Goal: Task Accomplishment & Management: Complete application form

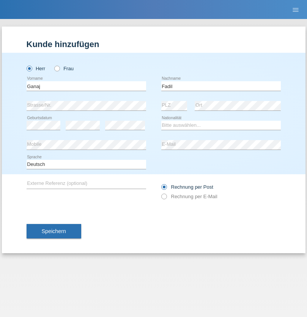
type input "Fadil"
select select "XK"
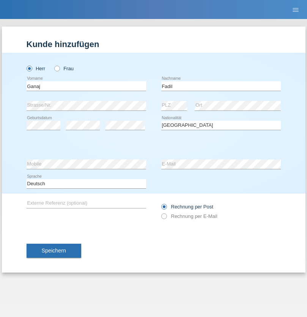
select select "C"
select select "11"
select select "08"
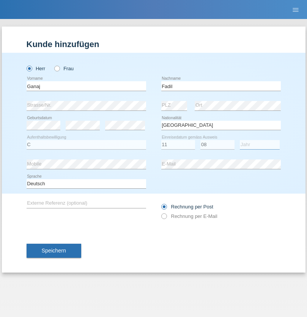
select select "2021"
select select "en"
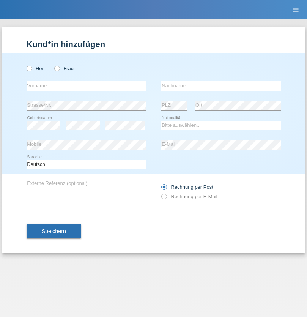
radio input "true"
click at [86, 86] on input "text" at bounding box center [87, 86] width 120 height 10
type input "Ibrahim"
click at [221, 86] on input "text" at bounding box center [222, 86] width 120 height 10
type input "Muja"
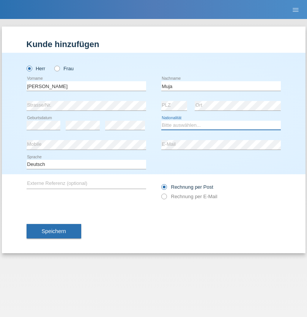
select select "XK"
select select "C"
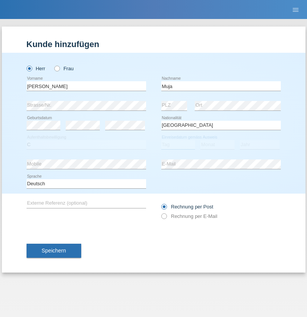
select select "03"
select select "07"
select select "2021"
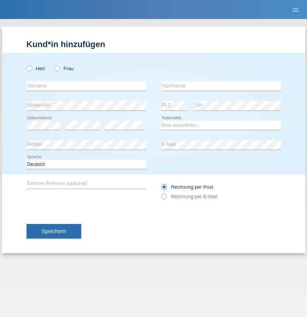
radio input "true"
click at [86, 86] on input "text" at bounding box center [87, 86] width 120 height 10
type input "Thomas"
click at [221, 86] on input "text" at bounding box center [222, 86] width 120 height 10
type input "Berger"
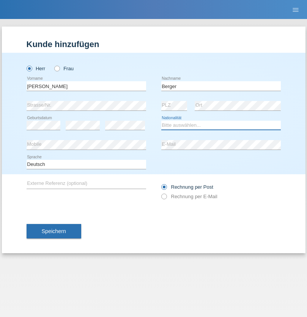
select select "CH"
radio input "true"
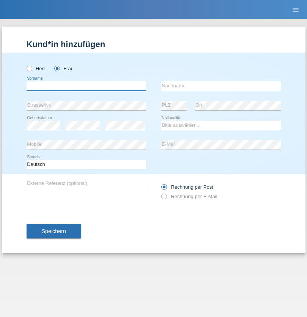
click at [86, 86] on input "text" at bounding box center [87, 86] width 120 height 10
type input "[PERSON_NAME]"
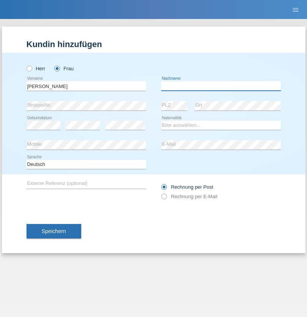
click at [221, 86] on input "text" at bounding box center [222, 86] width 120 height 10
type input "[PERSON_NAME]"
select select "PT"
select select "C"
select select "28"
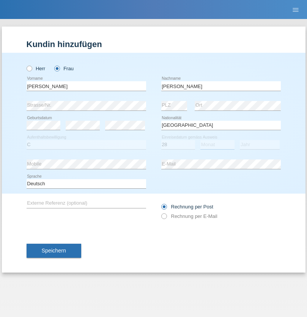
select select "03"
select select "2005"
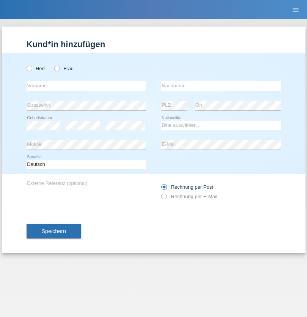
radio input "true"
click at [86, 86] on input "text" at bounding box center [87, 86] width 120 height 10
type input "Momand"
click at [221, 86] on input "text" at bounding box center [222, 86] width 120 height 10
type input "Azmat"
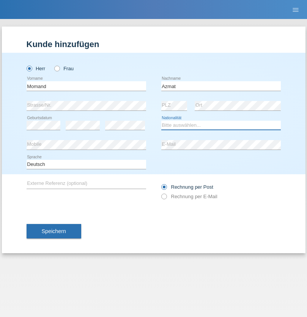
select select "CH"
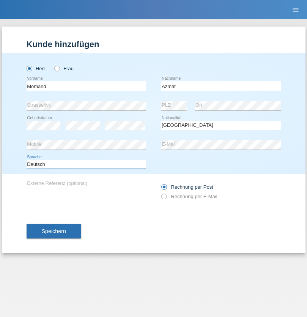
select select "en"
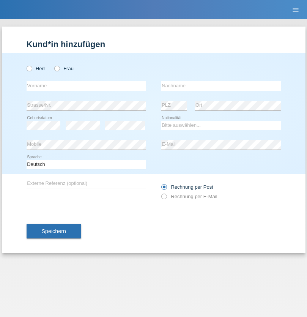
radio input "true"
click at [86, 86] on input "text" at bounding box center [87, 86] width 120 height 10
type input "Allan"
click at [221, 86] on input "text" at bounding box center [222, 86] width 120 height 10
type input "Theurillat"
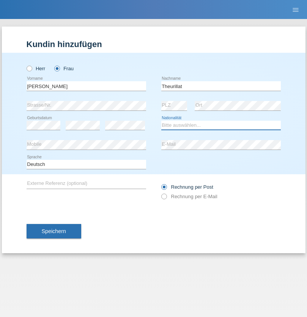
select select "CH"
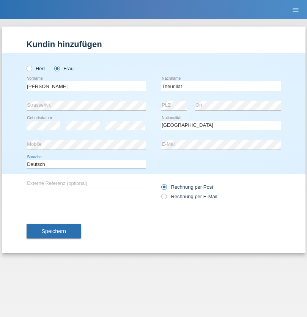
select select "en"
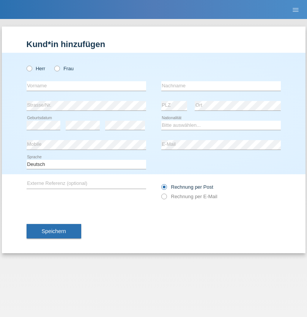
radio input "true"
click at [86, 86] on input "text" at bounding box center [87, 86] width 120 height 10
type input "Jack"
click at [221, 86] on input "text" at bounding box center [222, 86] width 120 height 10
type input "Graf"
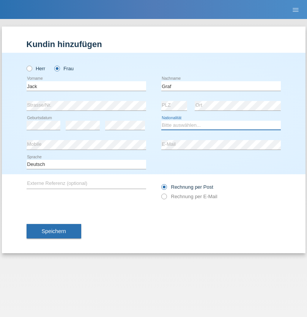
select select "CH"
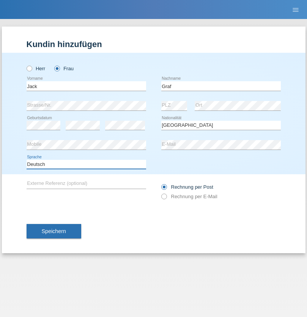
select select "en"
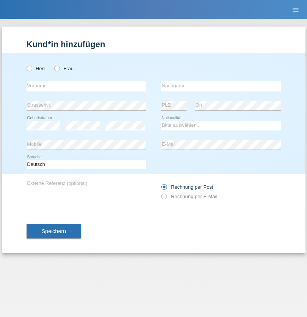
radio input "true"
click at [86, 86] on input "text" at bounding box center [87, 86] width 120 height 10
type input "Teklay"
click at [221, 86] on input "text" at bounding box center [222, 86] width 120 height 10
type input "Fiori"
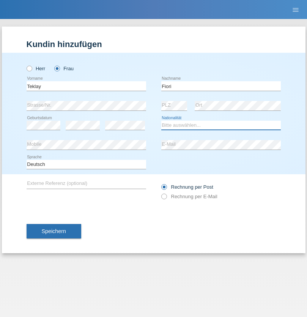
select select "ER"
select select "C"
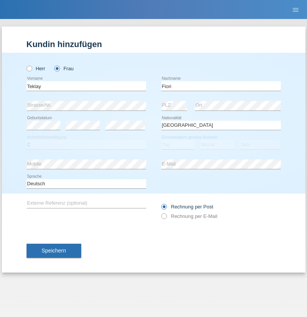
select select "11"
select select "08"
select select "2021"
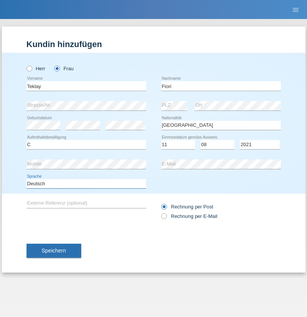
select select "en"
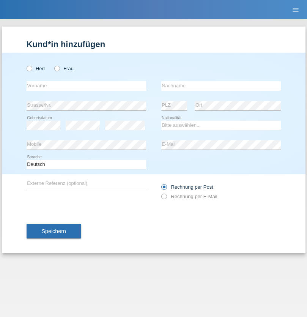
radio input "true"
click at [86, 86] on input "text" at bounding box center [87, 86] width 120 height 10
type input "Sadia"
click at [221, 86] on input "text" at bounding box center [222, 86] width 120 height 10
type input "Nejmaoui"
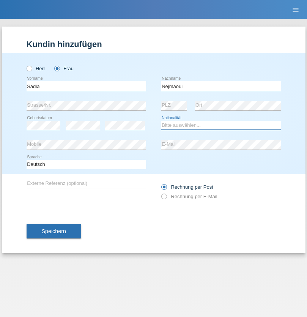
select select "MA"
select select "C"
select select "01"
select select "06"
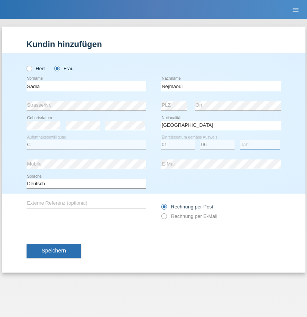
select select "1964"
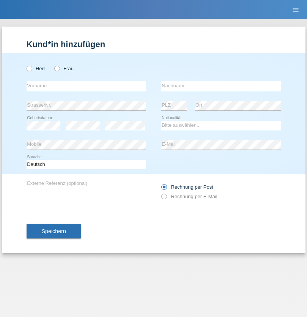
radio input "true"
click at [86, 86] on input "text" at bounding box center [87, 86] width 120 height 10
type input "[PERSON_NAME]"
click at [221, 86] on input "text" at bounding box center [222, 86] width 120 height 10
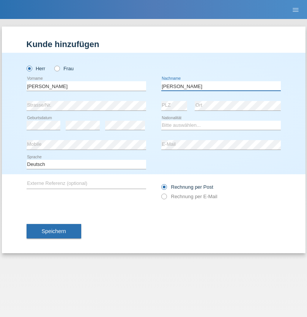
type input "[PERSON_NAME]"
select select "CH"
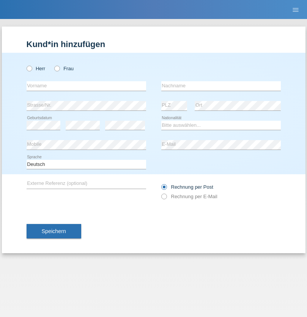
radio input "true"
click at [86, 86] on input "text" at bounding box center [87, 86] width 120 height 10
type input "Thivagaran"
click at [221, 86] on input "text" at bounding box center [222, 86] width 120 height 10
type input "Selvanayagam"
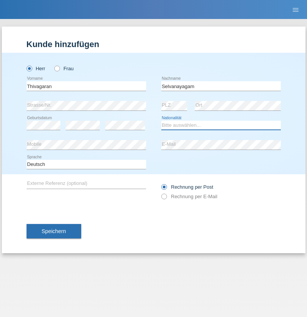
select select "LK"
select select "C"
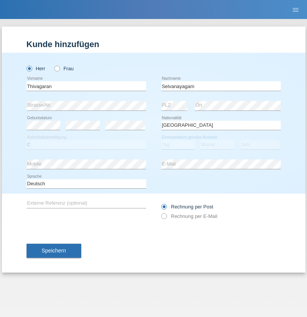
select select "23"
select select "03"
select select "2021"
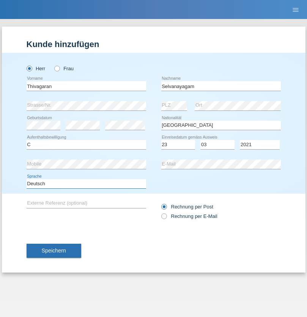
select select "en"
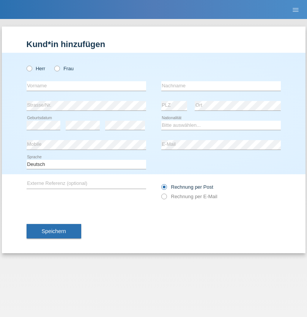
radio input "true"
click at [86, 86] on input "text" at bounding box center [87, 86] width 120 height 10
type input "[PERSON_NAME]"
click at [221, 86] on input "text" at bounding box center [222, 86] width 120 height 10
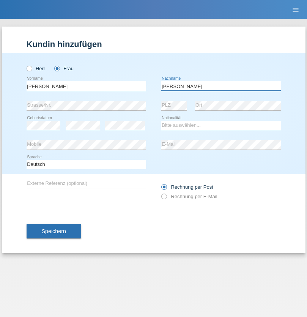
type input "[PERSON_NAME]"
select select "CH"
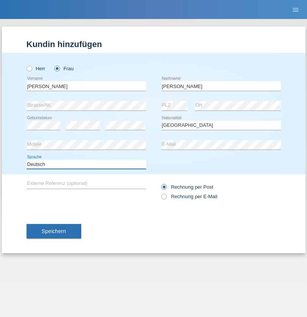
select select "en"
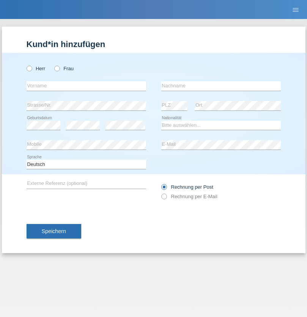
radio input "true"
click at [86, 86] on input "text" at bounding box center [87, 86] width 120 height 10
type input "Tymur"
click at [221, 86] on input "text" at bounding box center [222, 86] width 120 height 10
type input "Hunderchuk"
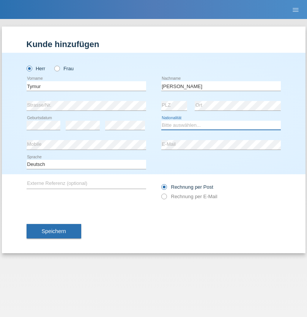
select select "UA"
select select "C"
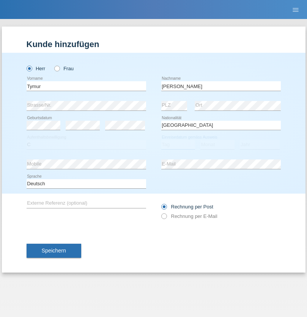
select select "20"
select select "08"
select select "2021"
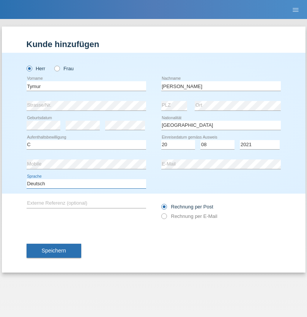
select select "en"
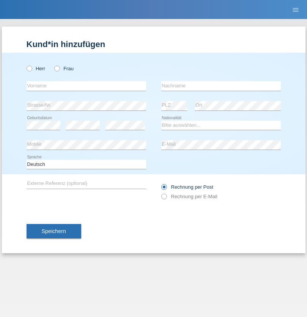
radio input "true"
click at [86, 86] on input "text" at bounding box center [87, 86] width 120 height 10
type input "Tymur"
click at [221, 86] on input "text" at bounding box center [222, 86] width 120 height 10
type input "Hunderchuj"
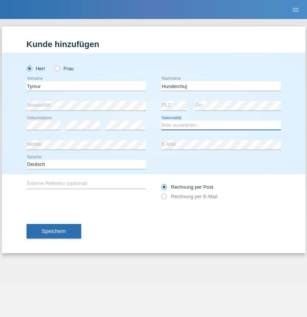
select select "UA"
select select "C"
select select "20"
select select "08"
select select "2021"
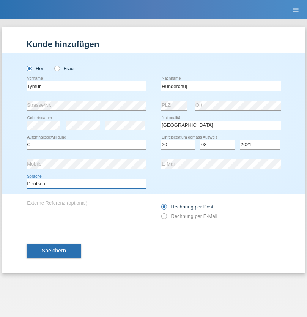
select select "en"
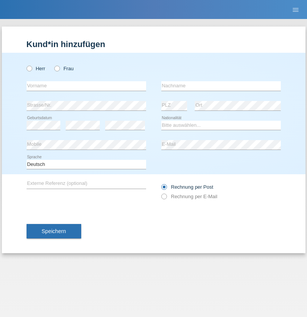
radio input "true"
click at [86, 86] on input "text" at bounding box center [87, 86] width 120 height 10
type input "[PERSON_NAME]"
click at [221, 86] on input "text" at bounding box center [222, 86] width 120 height 10
type input "Tropp"
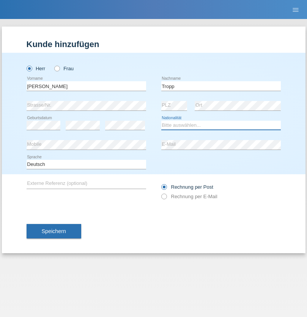
select select "SK"
select select "C"
select select "11"
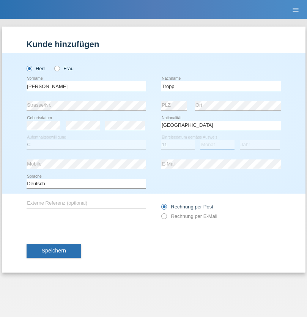
select select "08"
select select "2021"
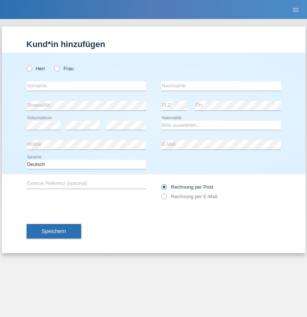
radio input "true"
click at [86, 86] on input "text" at bounding box center [87, 86] width 120 height 10
type input "Dirk"
click at [221, 86] on input "text" at bounding box center [222, 86] width 120 height 10
type input "Ringle"
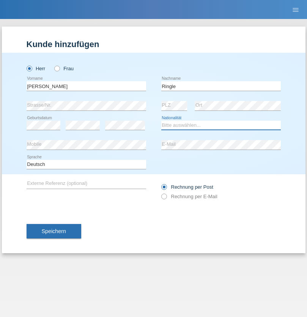
select select "DE"
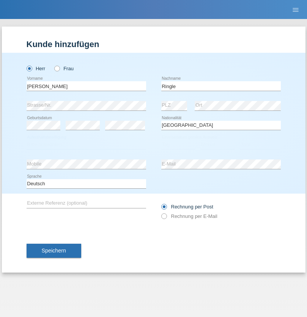
select select "C"
select select "06"
select select "01"
select select "2021"
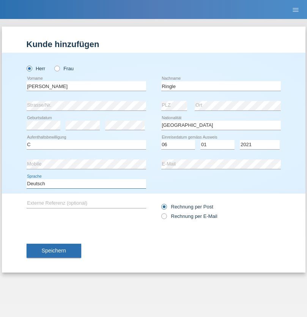
select select "en"
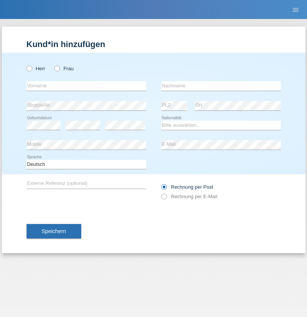
radio input "true"
click at [86, 86] on input "text" at bounding box center [87, 86] width 120 height 10
type input "Junior"
click at [221, 86] on input "text" at bounding box center [222, 86] width 120 height 10
type input "Mauricio"
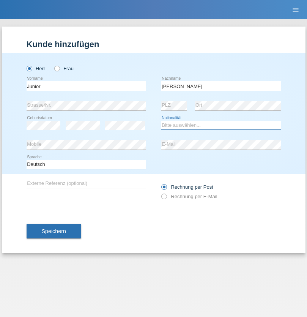
select select "CH"
radio input "true"
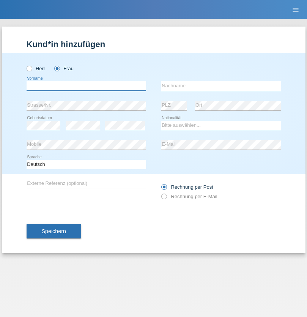
click at [86, 86] on input "text" at bounding box center [87, 86] width 120 height 10
type input "[PERSON_NAME] [PERSON_NAME]"
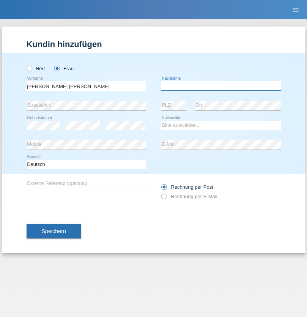
click at [221, 86] on input "text" at bounding box center [222, 86] width 120 height 10
type input "Knusel Campillo"
select select "CH"
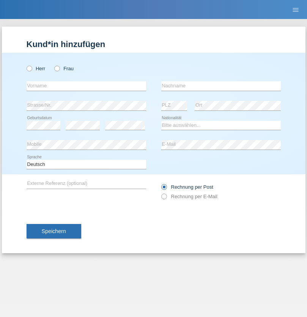
radio input "true"
click at [86, 86] on input "text" at bounding box center [87, 86] width 120 height 10
type input "Beqiri"
click at [221, 86] on input "text" at bounding box center [222, 86] width 120 height 10
type input "Shpresa"
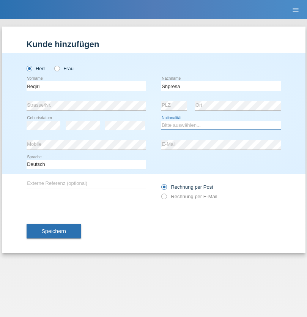
select select "XK"
select select "C"
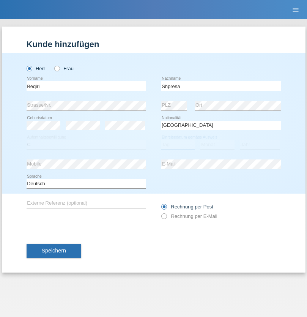
select select "08"
select select "02"
select select "1979"
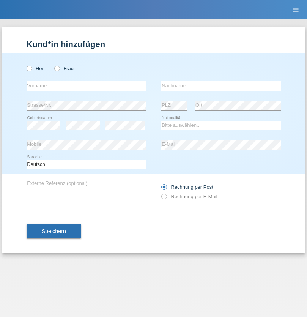
radio input "true"
click at [86, 86] on input "text" at bounding box center [87, 86] width 120 height 10
type input "[PERSON_NAME]"
click at [221, 86] on input "text" at bounding box center [222, 86] width 120 height 10
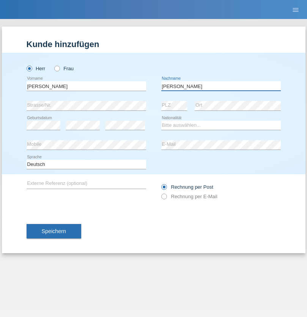
type input "[PERSON_NAME]"
select select "CH"
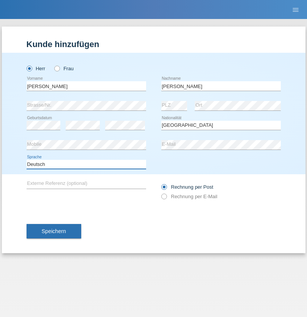
select select "en"
